Goal: Information Seeking & Learning: Learn about a topic

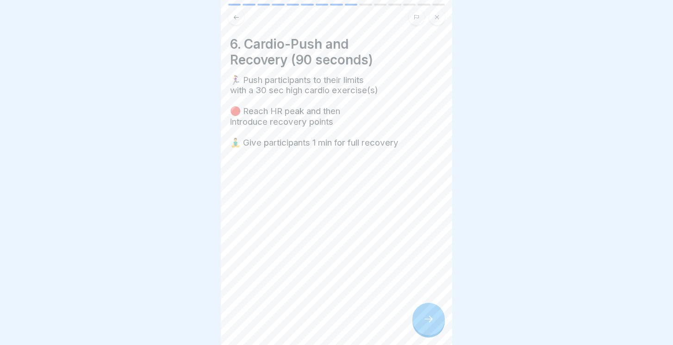
click at [425, 318] on icon at bounding box center [428, 318] width 11 height 11
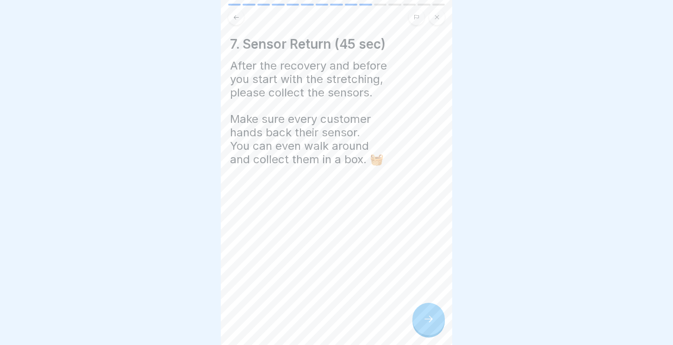
click at [425, 316] on icon at bounding box center [428, 318] width 11 height 11
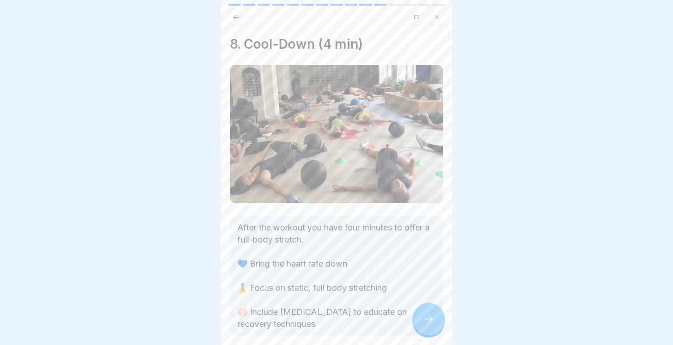
click at [435, 320] on div at bounding box center [429, 318] width 32 height 32
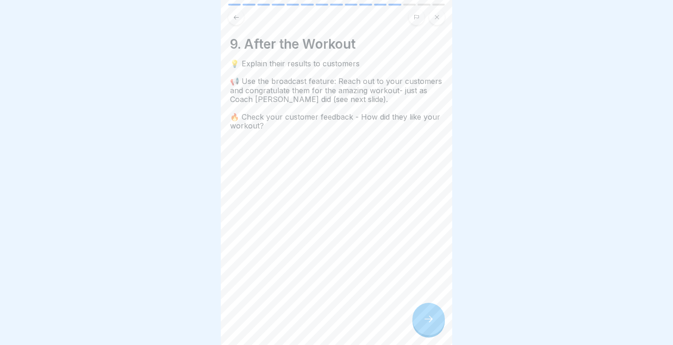
click at [438, 24] on button at bounding box center [437, 17] width 16 height 16
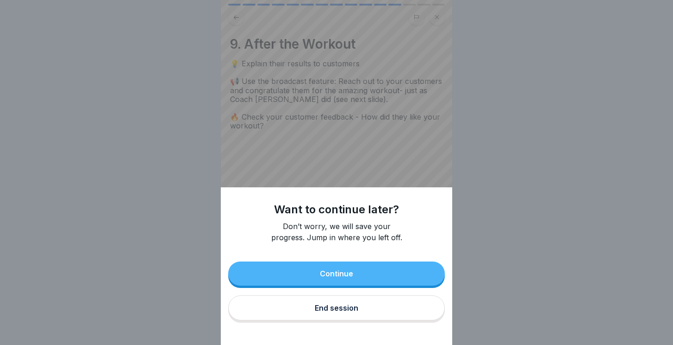
click at [329, 302] on button "End session" at bounding box center [336, 307] width 217 height 25
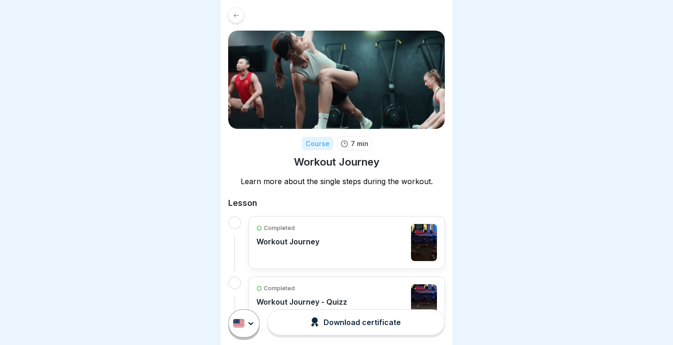
click at [233, 13] on icon at bounding box center [236, 15] width 7 height 7
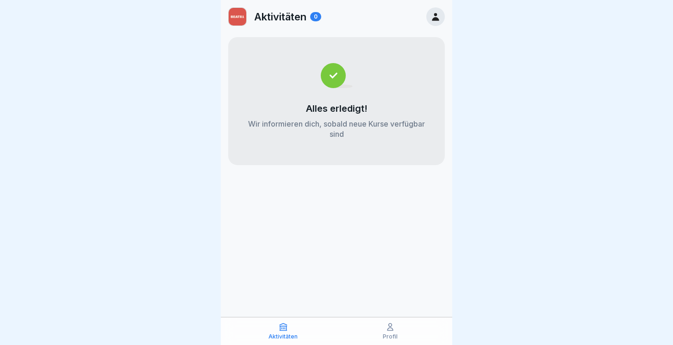
click at [431, 20] on icon at bounding box center [436, 17] width 10 height 10
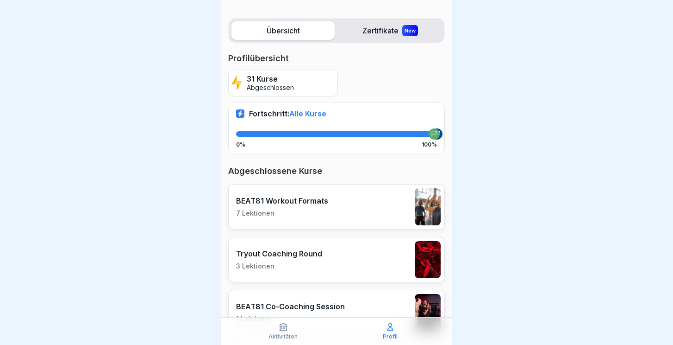
scroll to position [124, 0]
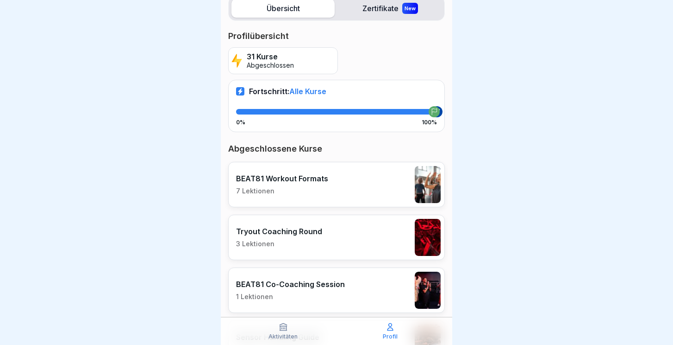
click at [311, 179] on p "BEAT81 Workout Formats" at bounding box center [282, 178] width 92 height 9
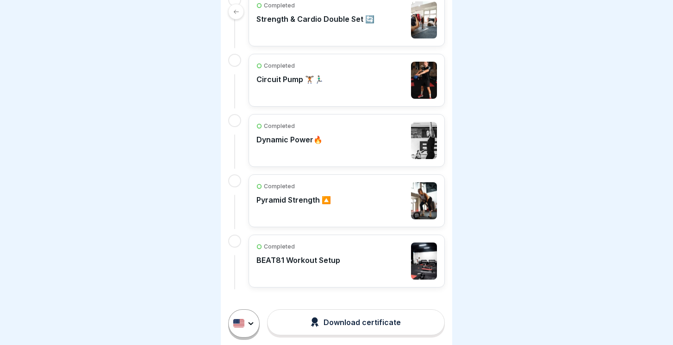
scroll to position [279, 0]
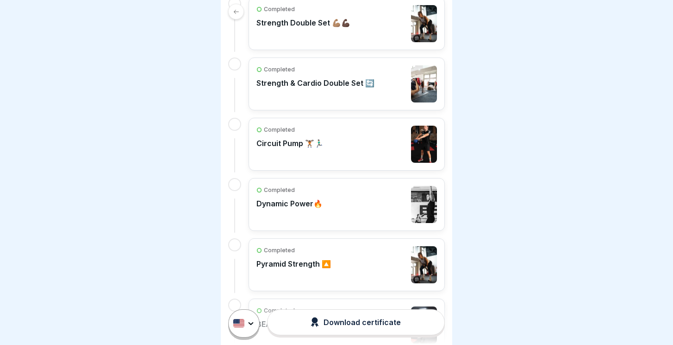
click at [306, 198] on div "Completed Dynamic Power🔥" at bounding box center [290, 204] width 66 height 37
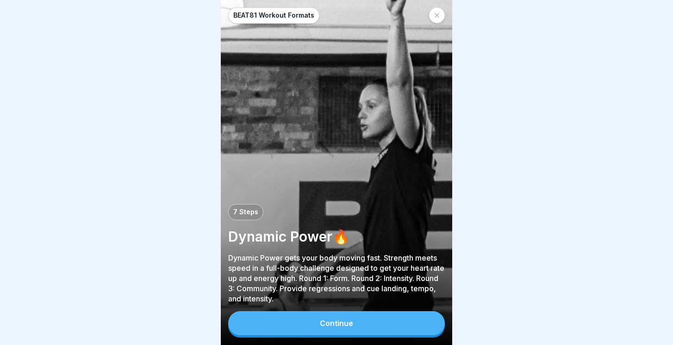
click at [349, 325] on div "Continue" at bounding box center [336, 323] width 33 height 8
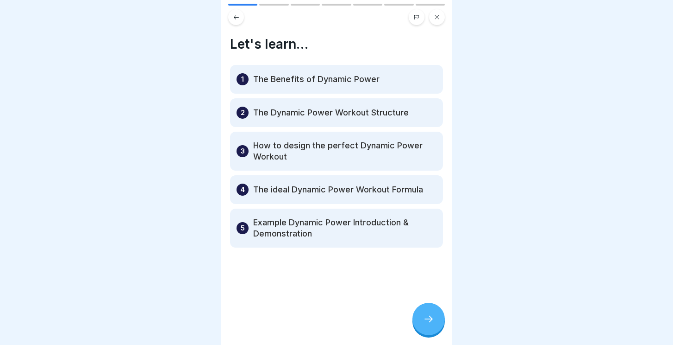
click at [433, 317] on icon at bounding box center [428, 318] width 11 height 11
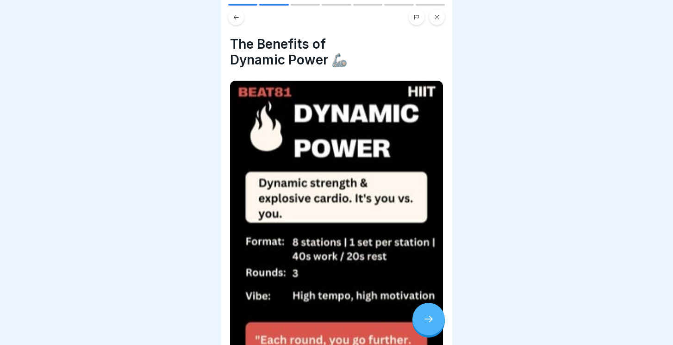
click at [433, 317] on icon at bounding box center [428, 318] width 11 height 11
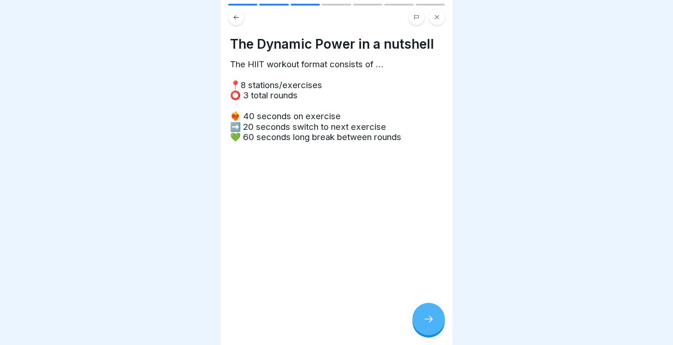
click at [426, 319] on icon at bounding box center [428, 318] width 11 height 11
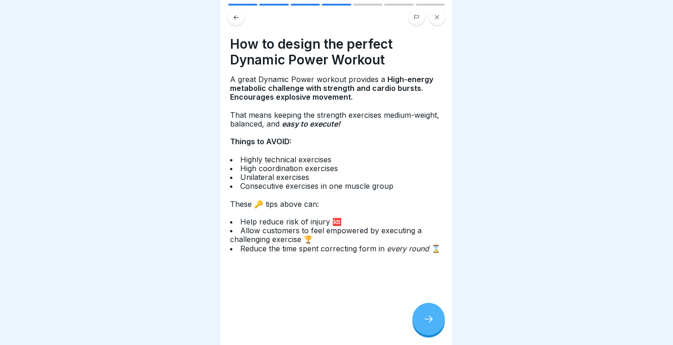
click at [426, 319] on icon at bounding box center [428, 318] width 11 height 11
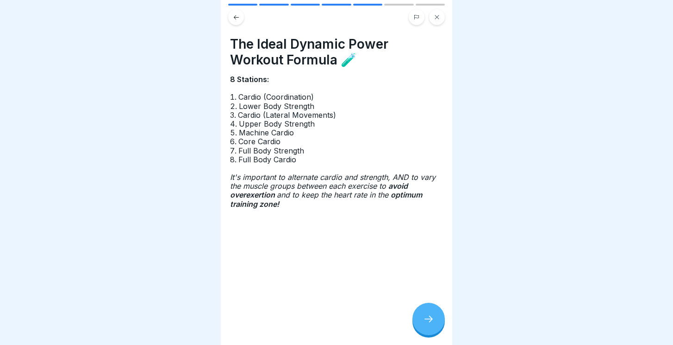
click at [239, 18] on icon at bounding box center [236, 17] width 7 height 7
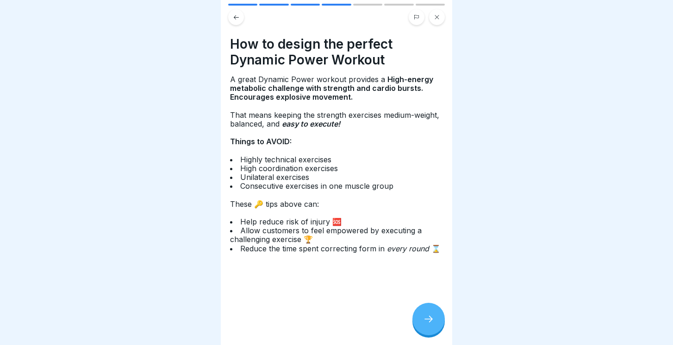
click at [427, 311] on div at bounding box center [429, 318] width 32 height 32
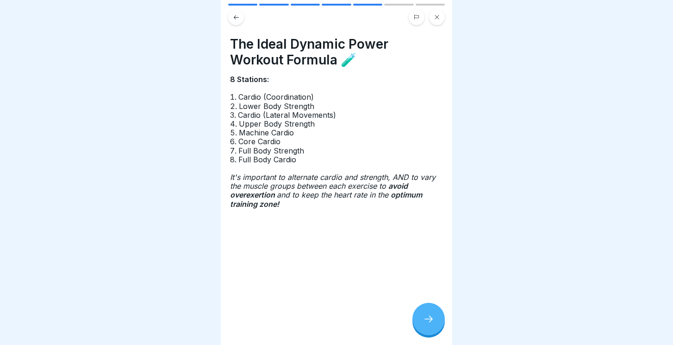
click at [427, 311] on div at bounding box center [429, 318] width 32 height 32
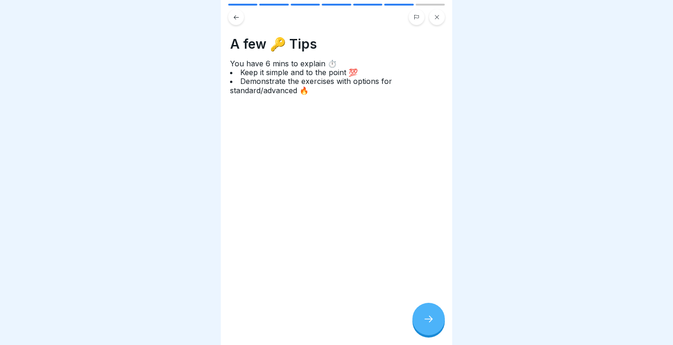
click at [427, 311] on div at bounding box center [429, 318] width 32 height 32
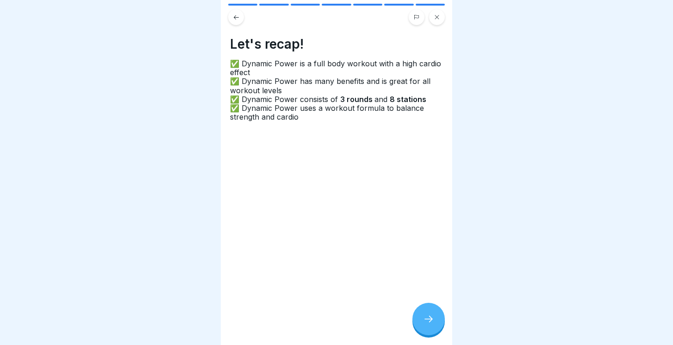
click at [427, 311] on div at bounding box center [429, 318] width 32 height 32
